Goal: Information Seeking & Learning: Find specific page/section

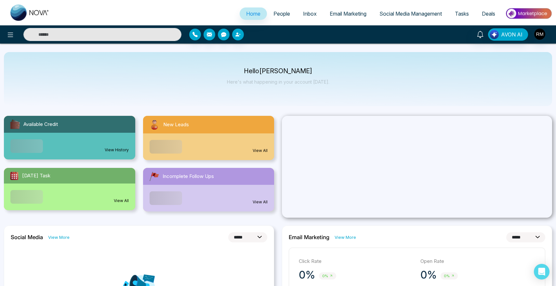
select select "*"
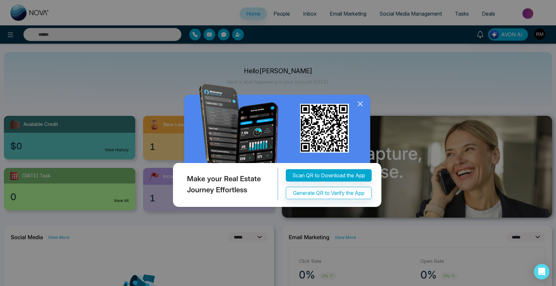
click at [359, 99] on icon at bounding box center [361, 104] width 10 height 10
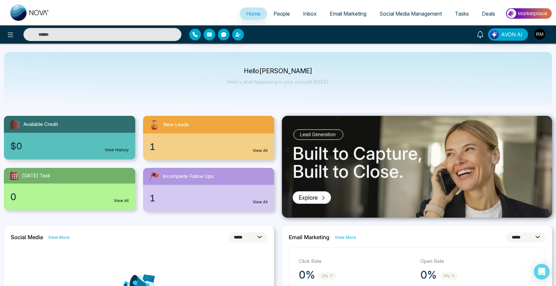
click at [284, 13] on span "People" at bounding box center [282, 13] width 17 height 7
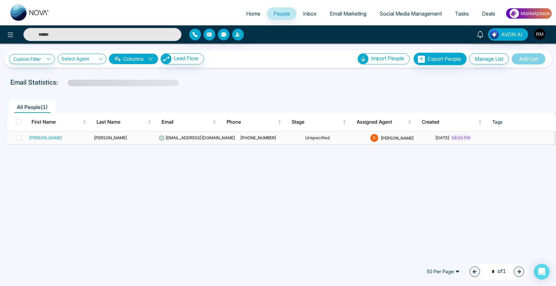
click at [34, 138] on div "[PERSON_NAME]" at bounding box center [45, 137] width 33 height 7
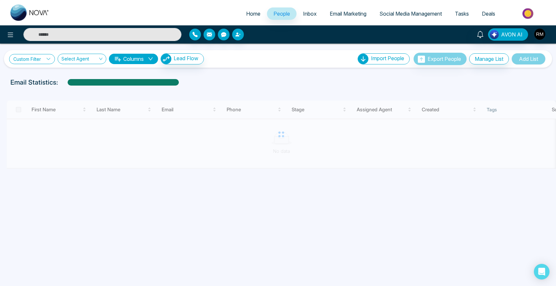
click at [38, 59] on link "Custom Filter" at bounding box center [32, 59] width 46 height 10
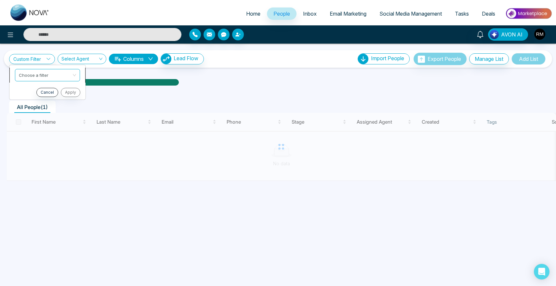
click at [47, 74] on input "search" at bounding box center [45, 74] width 53 height 10
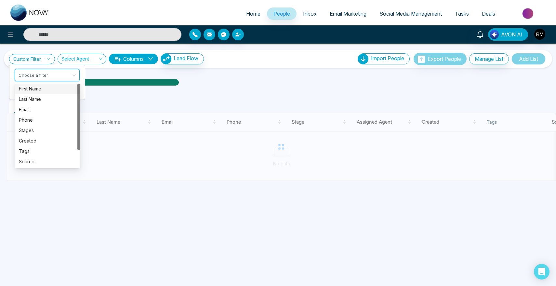
click at [46, 87] on div "First Name" at bounding box center [47, 88] width 57 height 7
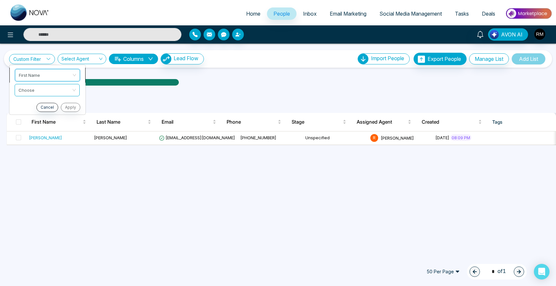
click at [52, 76] on span "First Name" at bounding box center [47, 75] width 57 height 12
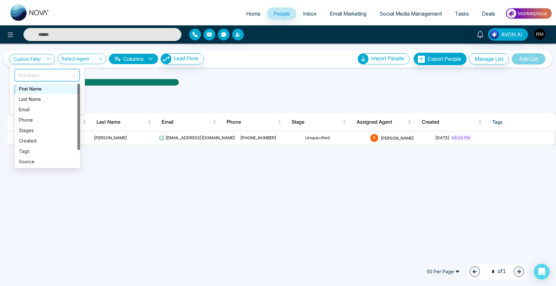
click at [149, 100] on div "All People ( 1 )" at bounding box center [278, 104] width 551 height 17
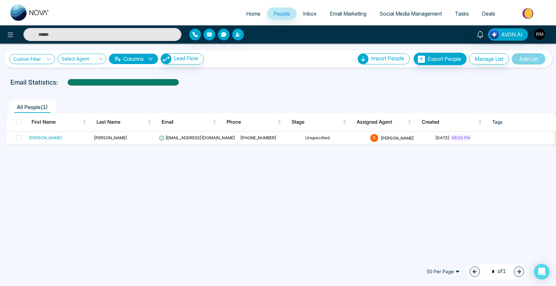
click at [38, 55] on link "Custom Filter" at bounding box center [32, 59] width 46 height 10
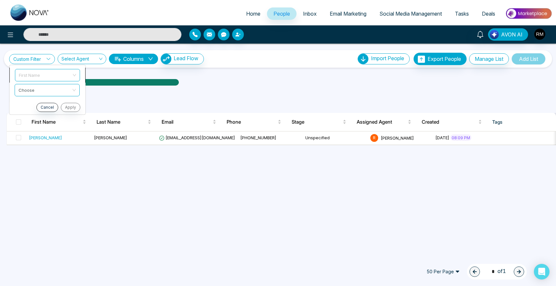
click at [40, 70] on span "First Name" at bounding box center [47, 75] width 57 height 12
click at [142, 94] on div "All People ( 1 ) First Name Last Name Email Phone Stage Assigned Agent Created …" at bounding box center [278, 117] width 548 height 55
click at [42, 59] on link "Custom Filter" at bounding box center [32, 59] width 46 height 10
click at [47, 76] on span "First Name" at bounding box center [47, 75] width 57 height 12
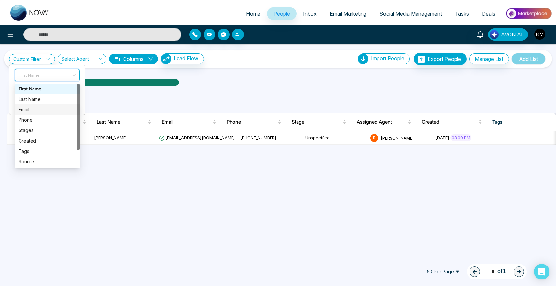
click at [46, 110] on div "Email" at bounding box center [47, 109] width 57 height 7
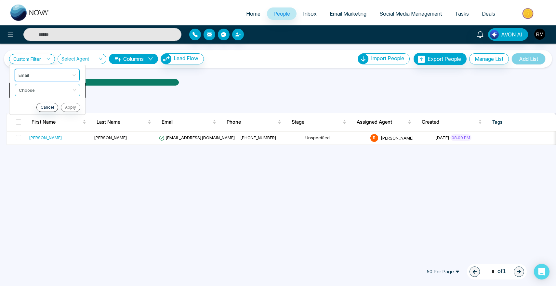
click at [48, 97] on li "Choose" at bounding box center [47, 90] width 76 height 15
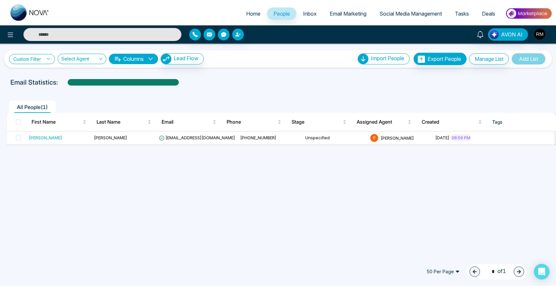
click at [43, 59] on link "Custom Filter" at bounding box center [32, 59] width 46 height 10
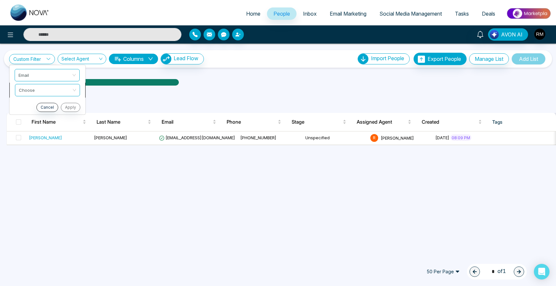
click at [43, 96] on li "Choose" at bounding box center [47, 90] width 76 height 15
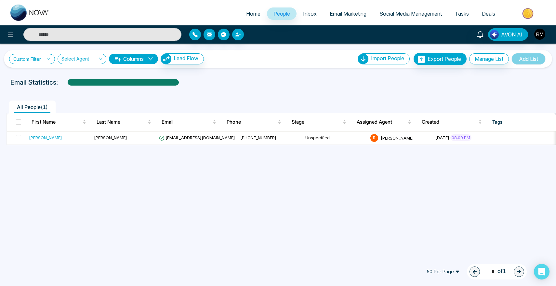
click at [43, 59] on link "Custom Filter" at bounding box center [32, 59] width 46 height 10
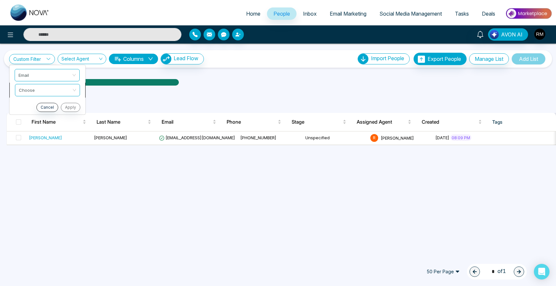
click at [43, 88] on input "search" at bounding box center [45, 89] width 53 height 10
click at [13, 103] on li "Cancel Apply" at bounding box center [46, 107] width 75 height 9
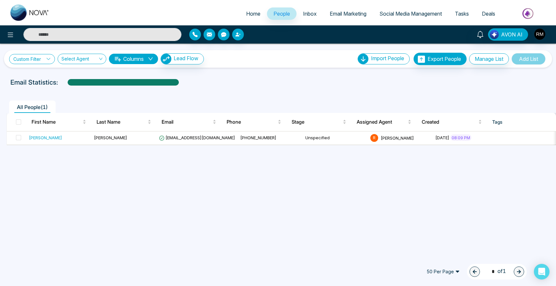
click at [26, 60] on link "Custom Filter" at bounding box center [32, 59] width 46 height 10
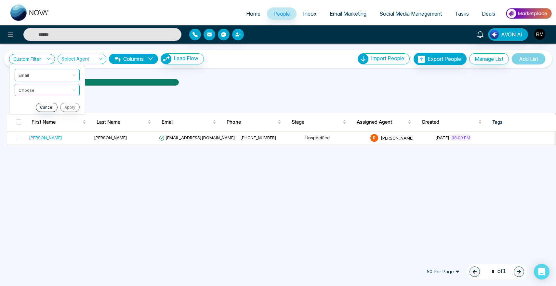
click at [29, 100] on ul "Email Choose Cancel Apply" at bounding box center [47, 90] width 76 height 50
click at [35, 56] on link "Custom Filter" at bounding box center [32, 59] width 46 height 10
click at [29, 100] on ul "Email Choose Cancel Apply" at bounding box center [47, 90] width 76 height 50
click at [36, 58] on link "Custom Filter" at bounding box center [32, 59] width 46 height 10
click at [35, 87] on input "search" at bounding box center [45, 89] width 53 height 10
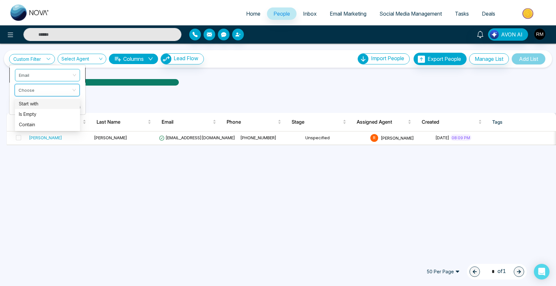
click at [43, 75] on span "Email" at bounding box center [47, 75] width 57 height 12
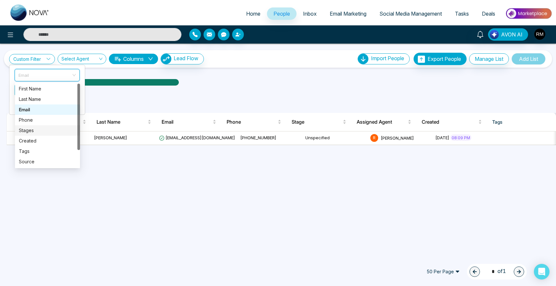
click at [41, 128] on div "Stages" at bounding box center [47, 130] width 57 height 7
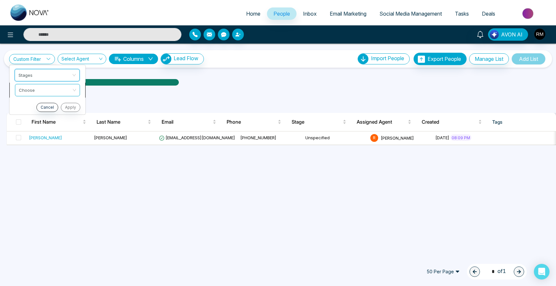
click at [47, 84] on input "search" at bounding box center [45, 89] width 53 height 10
click at [44, 105] on div "include" at bounding box center [47, 103] width 57 height 7
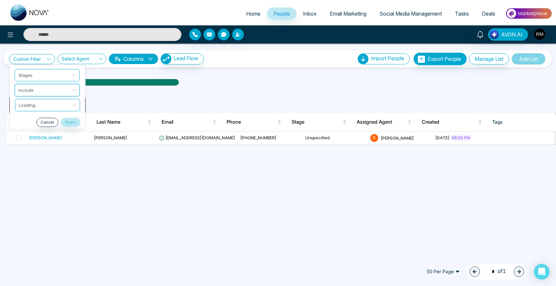
click at [44, 104] on input "search" at bounding box center [45, 104] width 53 height 10
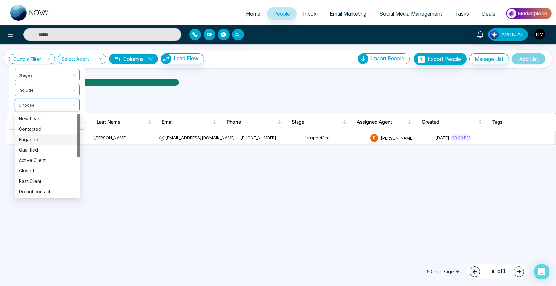
click at [43, 142] on div "Engaged" at bounding box center [47, 139] width 57 height 7
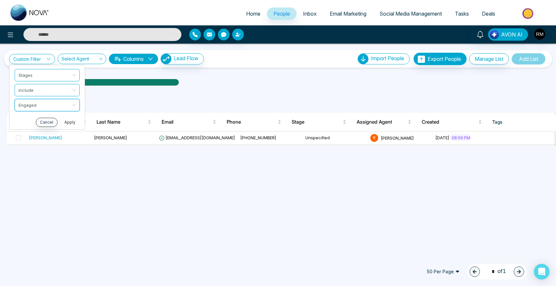
click at [73, 122] on button "Apply" at bounding box center [70, 122] width 20 height 9
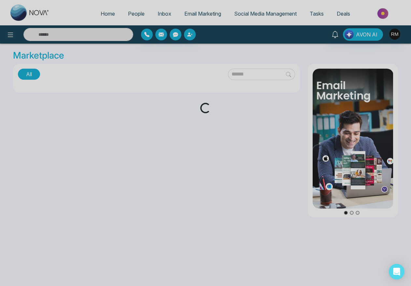
click at [131, 14] on div "Loading..." at bounding box center [205, 143] width 411 height 286
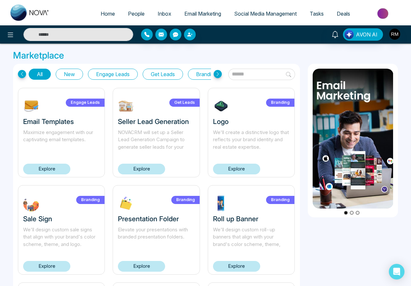
click at [133, 18] on link "People" at bounding box center [136, 13] width 30 height 12
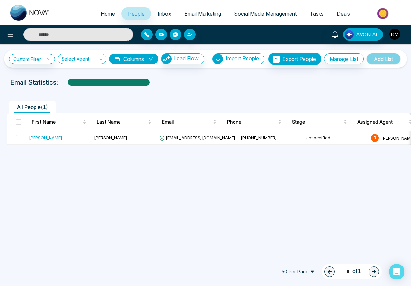
click at [395, 34] on img "button" at bounding box center [394, 34] width 11 height 11
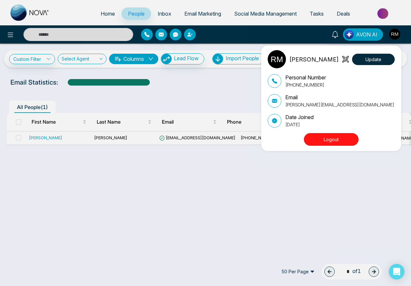
click at [336, 142] on button "Logout" at bounding box center [330, 139] width 55 height 13
